Goal: Find specific page/section: Find specific page/section

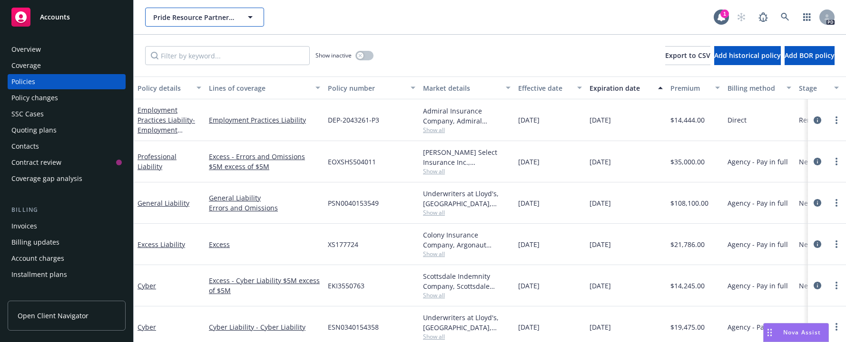
click at [247, 14] on icon "button" at bounding box center [249, 16] width 11 height 11
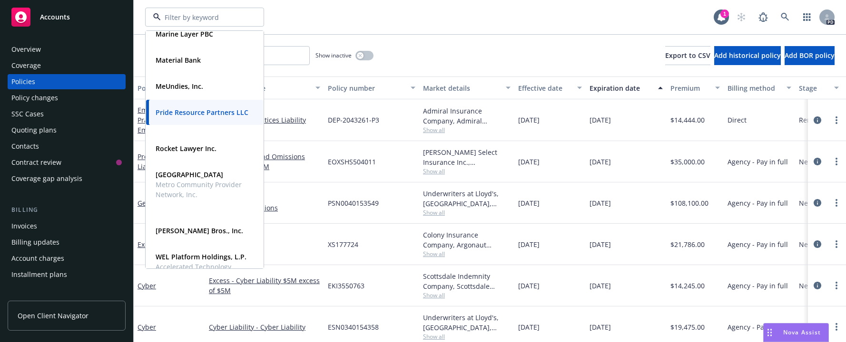
scroll to position [375, 0]
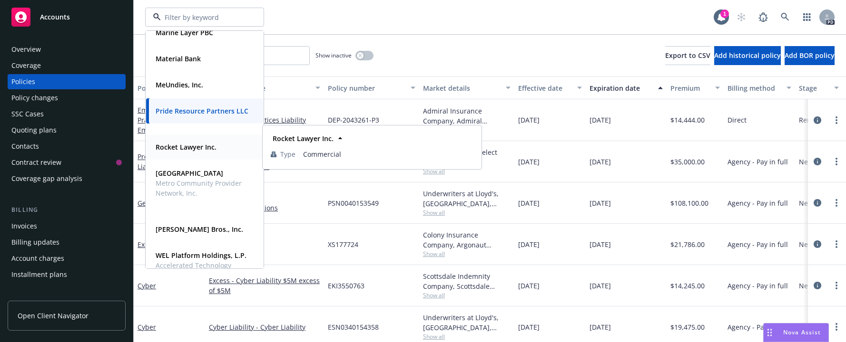
click at [184, 149] on strong "Rocket Lawyer Inc." at bounding box center [186, 147] width 61 height 9
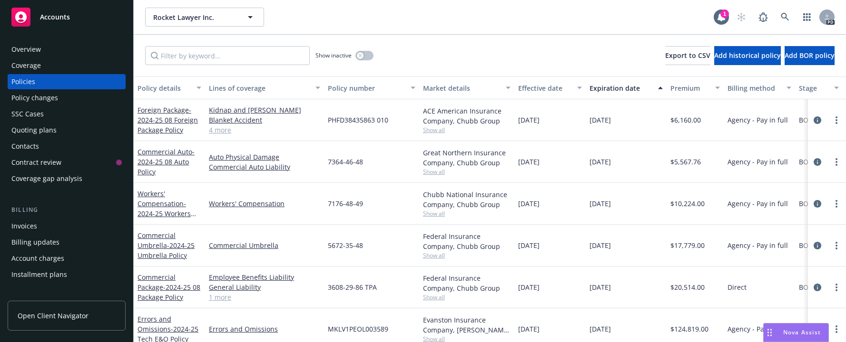
click at [38, 49] on div "Overview" at bounding box center [25, 49] width 29 height 15
